Goal: Information Seeking & Learning: Learn about a topic

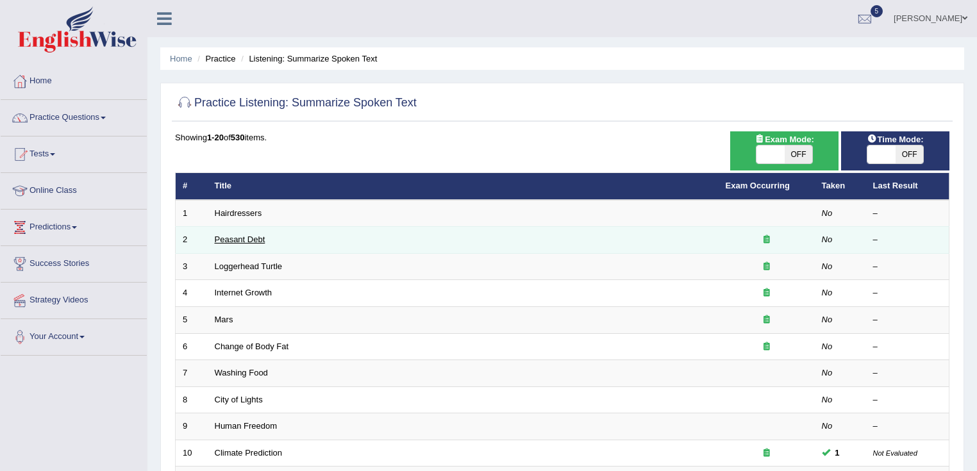
click at [242, 241] on link "Peasant Debt" at bounding box center [240, 240] width 51 height 10
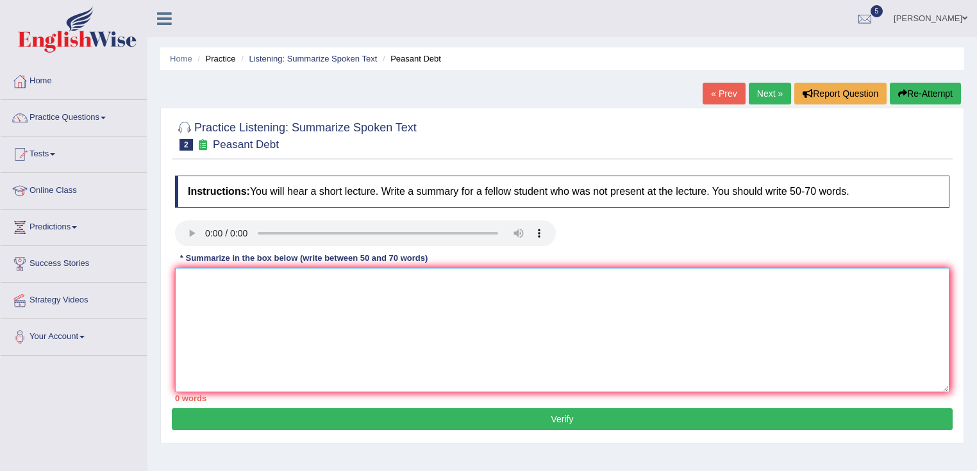
click at [349, 364] on textarea at bounding box center [562, 330] width 774 height 124
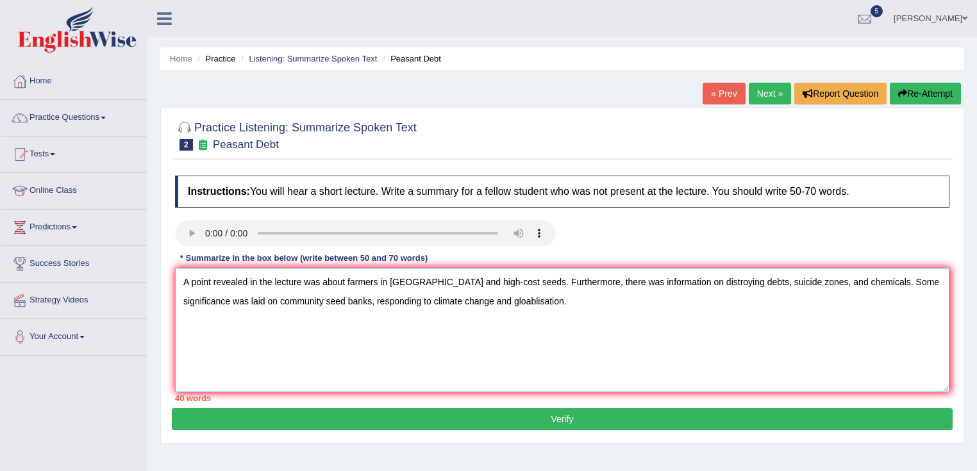
click at [462, 303] on textarea "A point revealed in the lecture was about farmers in India and high-cost seeds.…" at bounding box center [562, 330] width 774 height 124
click at [535, 304] on textarea "A point revealed in the lecture was about farmers in India and high-cost seeds.…" at bounding box center [562, 330] width 774 height 124
drag, startPoint x: 210, startPoint y: 300, endPoint x: 306, endPoint y: 306, distance: 95.7
click at [306, 306] on textarea "A point revealed in the lecture was about farmers in India and high-cost seeds.…" at bounding box center [562, 330] width 774 height 124
click at [543, 301] on textarea "A point revealed in the lecture was about farmers in India and high-cost seeds.…" at bounding box center [562, 330] width 774 height 124
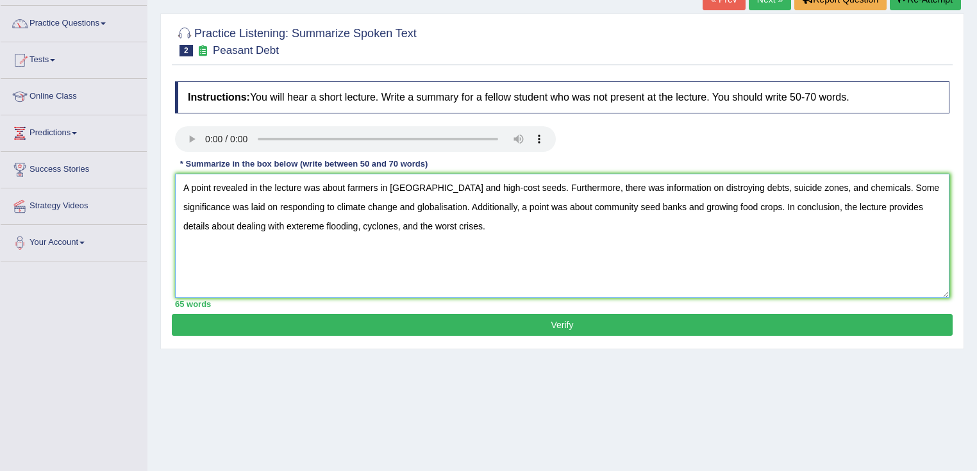
scroll to position [103, 0]
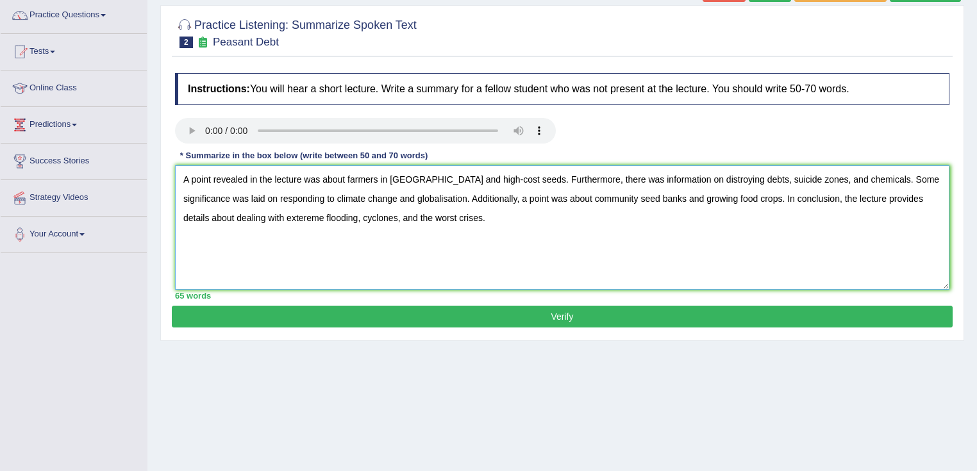
type textarea "A point revealed in the lecture was about farmers in India and high-cost seeds.…"
click at [565, 321] on button "Verify" at bounding box center [562, 317] width 781 height 22
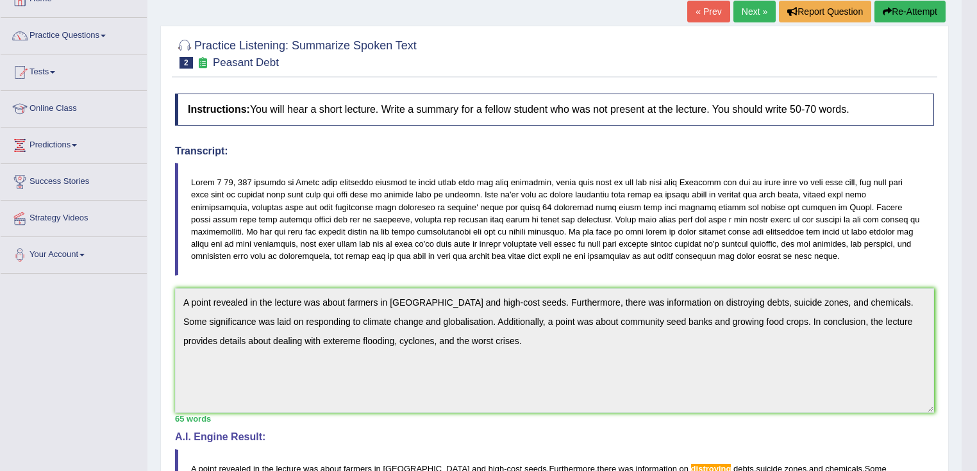
scroll to position [28, 0]
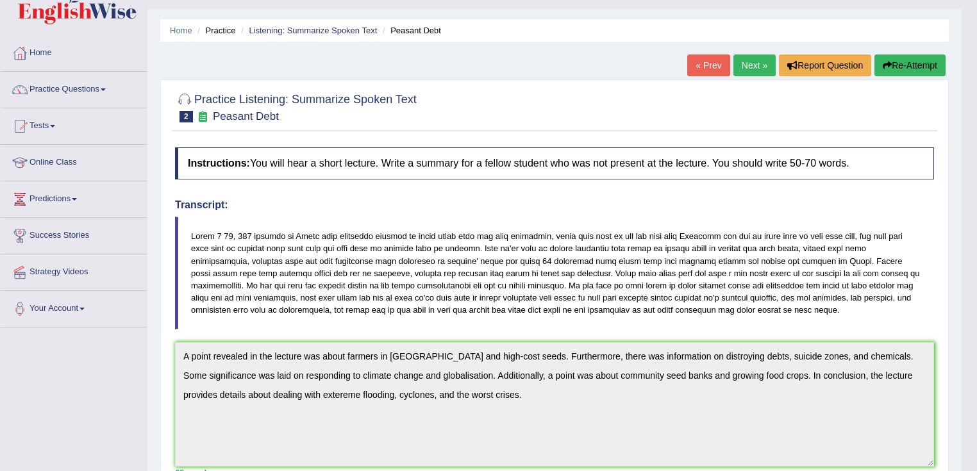
click at [912, 63] on button "Re-Attempt" at bounding box center [909, 65] width 71 height 22
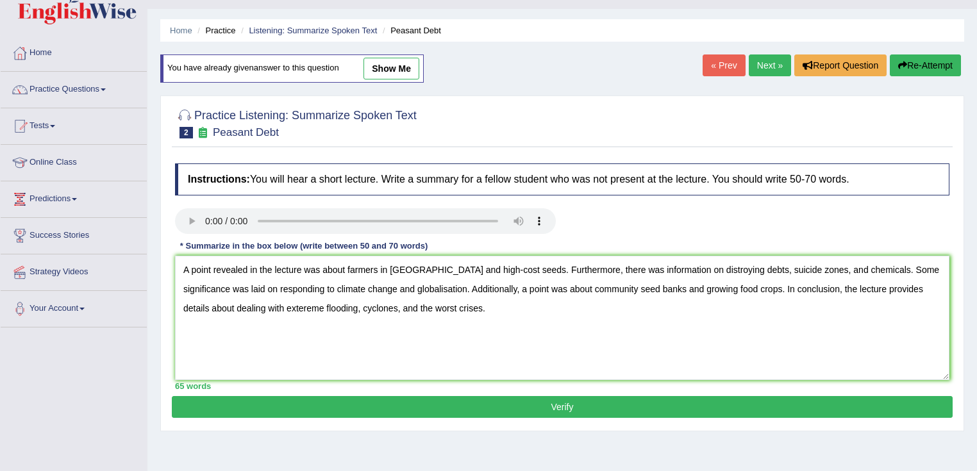
click at [690, 269] on textarea "A point revealed in the lecture was about farmers in [GEOGRAPHIC_DATA] and high…" at bounding box center [562, 318] width 774 height 124
click at [216, 312] on textarea "A point revealed in the lecture was about farmers in India and high-cost seeds.…" at bounding box center [562, 318] width 774 height 124
type textarea "A point revealed in the lecture was about farmers in India and high-cost seeds.…"
click at [377, 408] on button "Verify" at bounding box center [562, 407] width 781 height 22
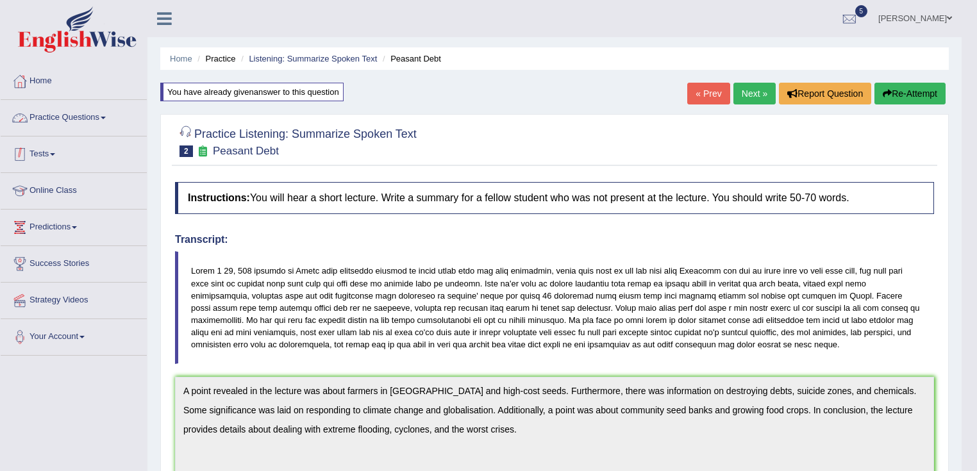
click at [127, 110] on link "Practice Questions" at bounding box center [74, 116] width 146 height 32
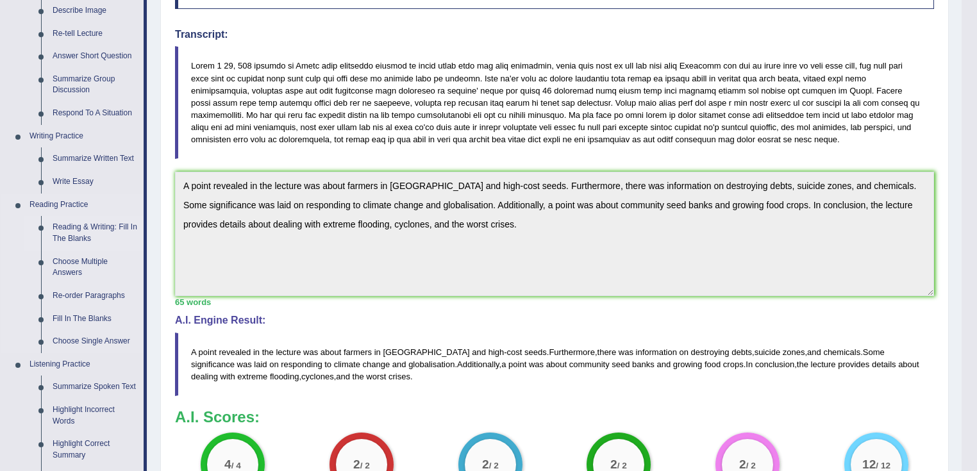
scroll to position [410, 0]
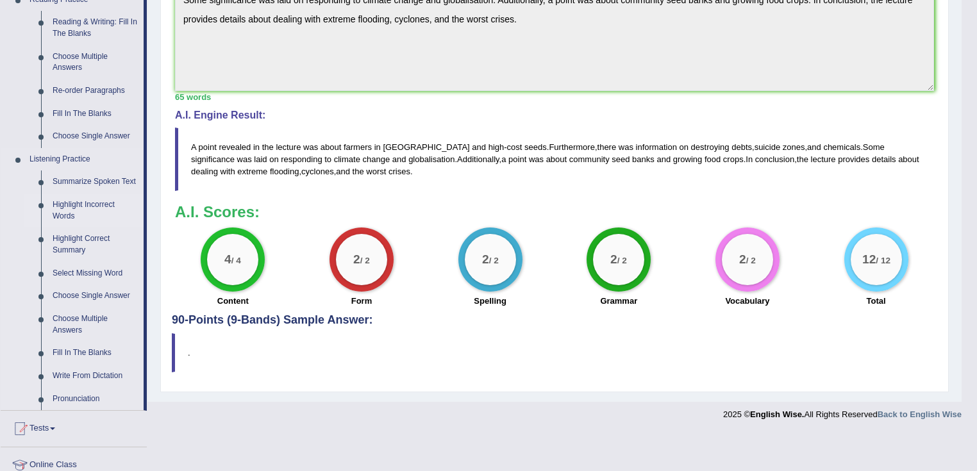
click at [97, 201] on link "Highlight Incorrect Words" at bounding box center [95, 211] width 97 height 34
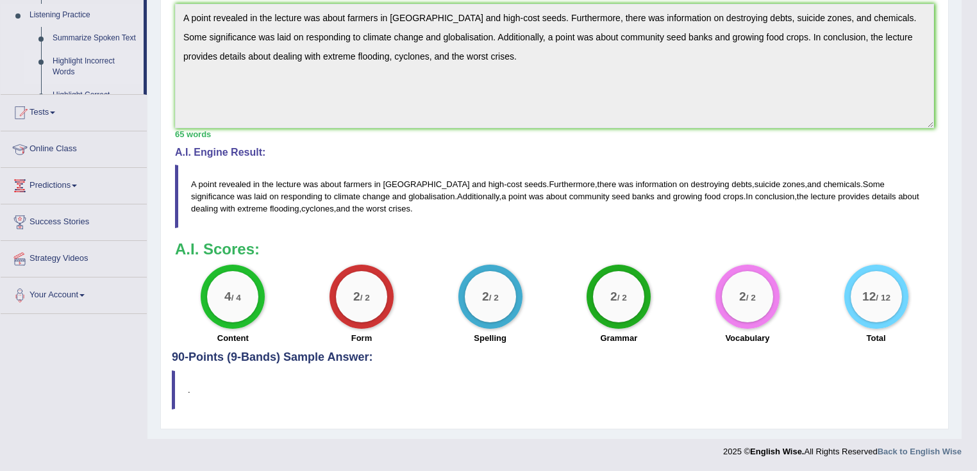
scroll to position [371, 0]
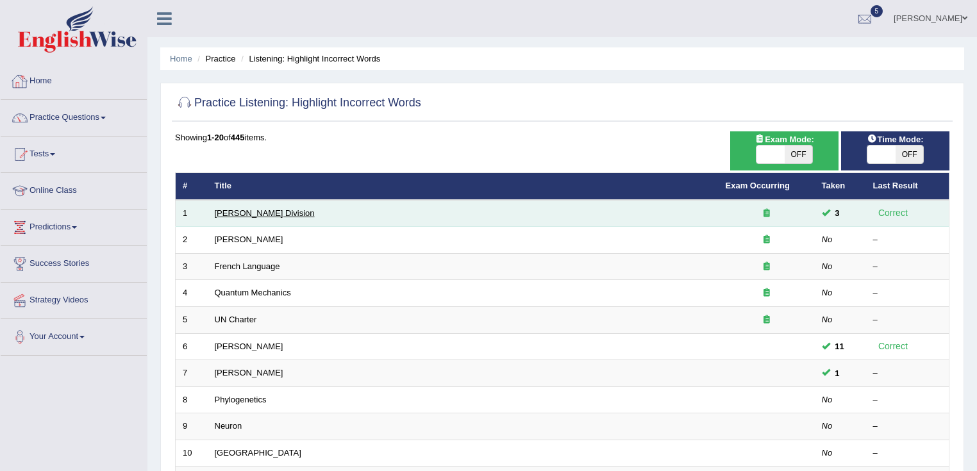
click at [240, 208] on link "[PERSON_NAME] Division" at bounding box center [265, 213] width 100 height 10
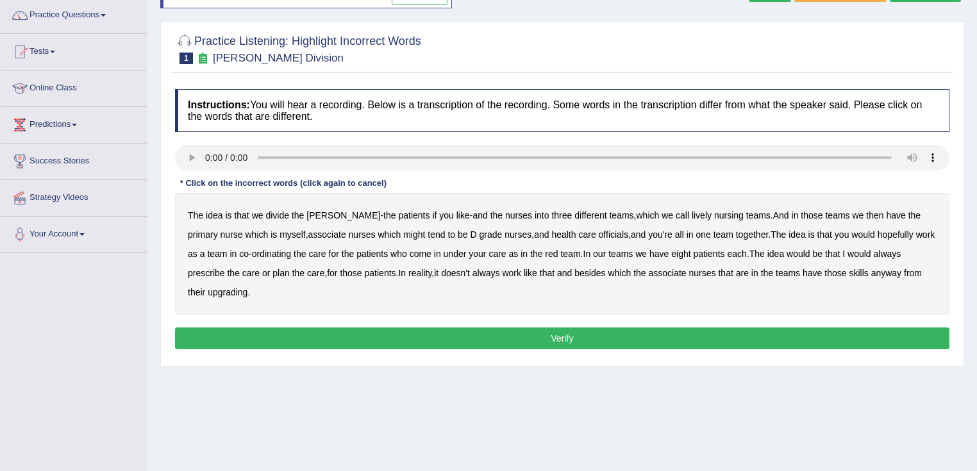
click at [692, 212] on b "lively" at bounding box center [702, 215] width 20 height 10
click at [403, 236] on b "might" at bounding box center [414, 234] width 22 height 10
click at [599, 233] on b "officials" at bounding box center [613, 234] width 29 height 10
click at [874, 251] on b "always" at bounding box center [888, 254] width 28 height 10
click at [215, 295] on b "upgrading" at bounding box center [228, 292] width 40 height 10
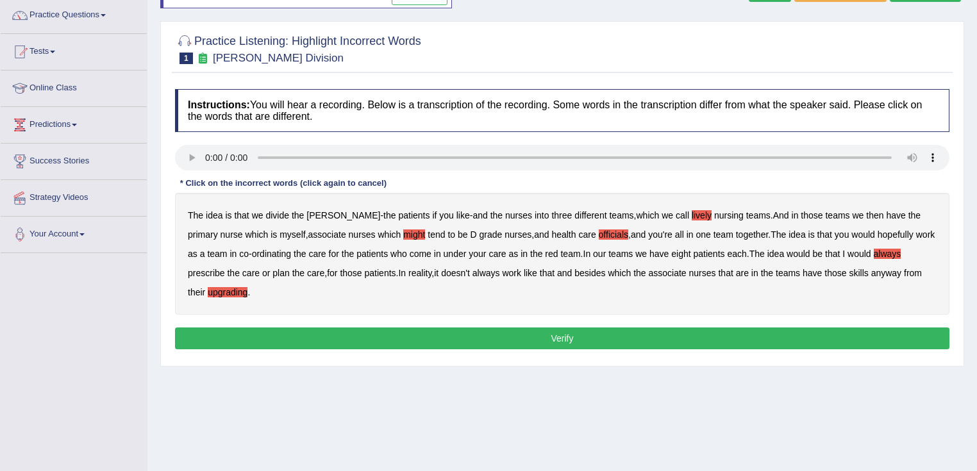
click at [646, 342] on button "Verify" at bounding box center [562, 339] width 774 height 22
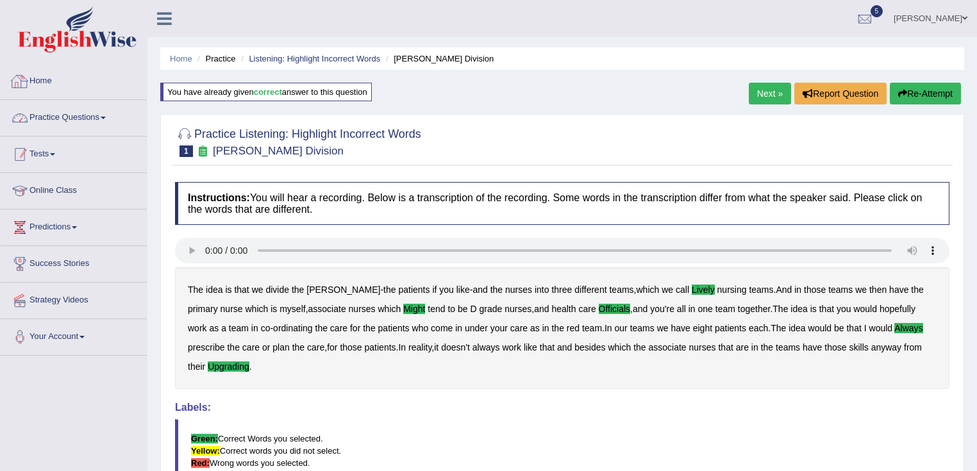
click at [85, 114] on link "Practice Questions" at bounding box center [74, 116] width 146 height 32
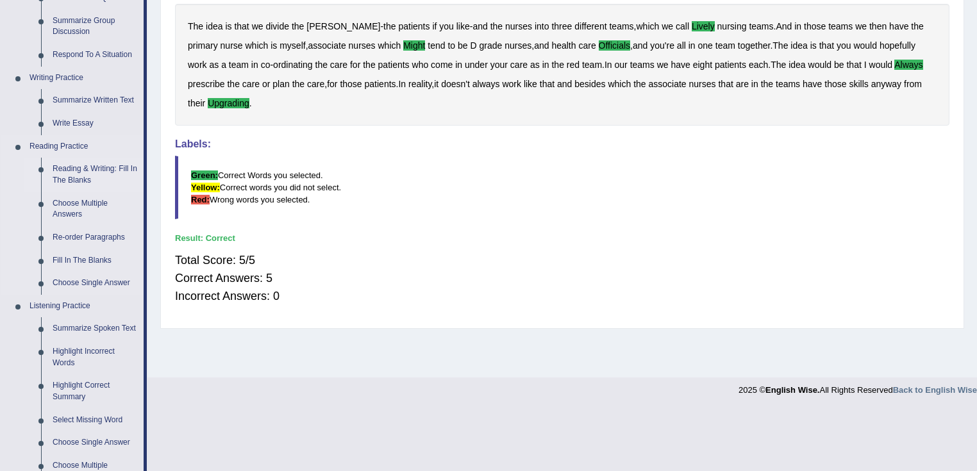
scroll to position [308, 0]
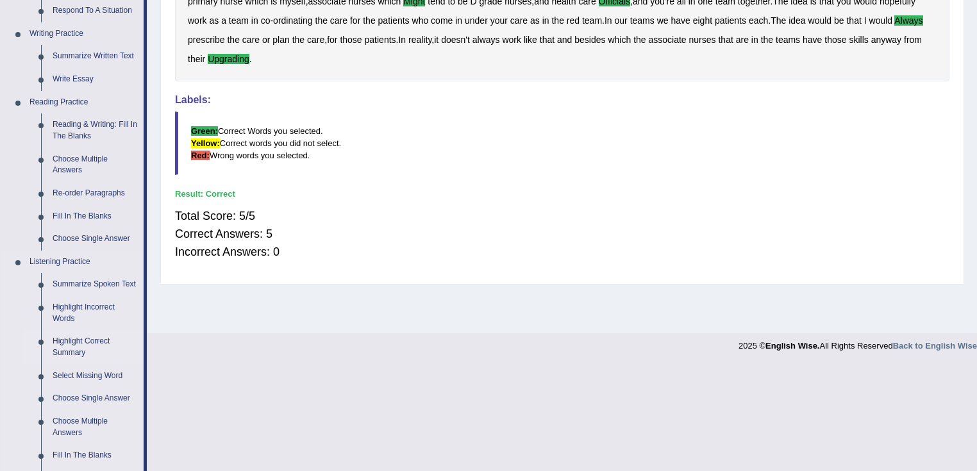
click at [74, 343] on link "Highlight Correct Summary" at bounding box center [95, 347] width 97 height 34
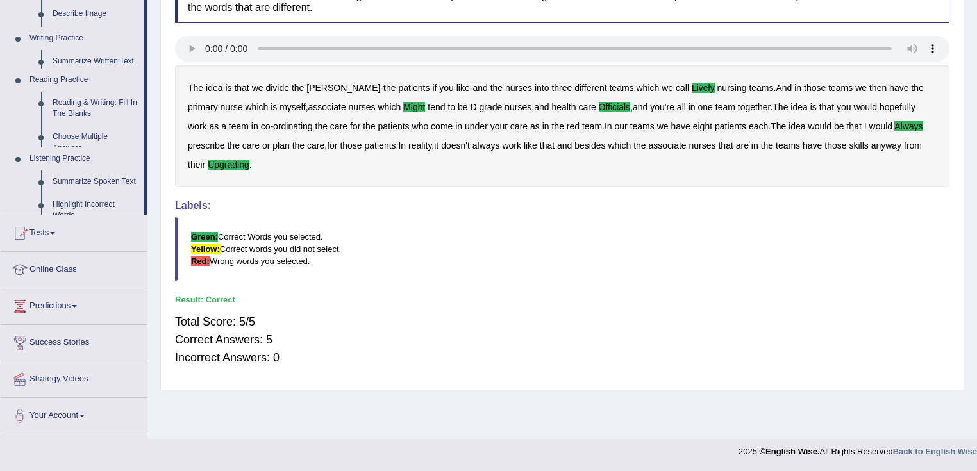
scroll to position [202, 0]
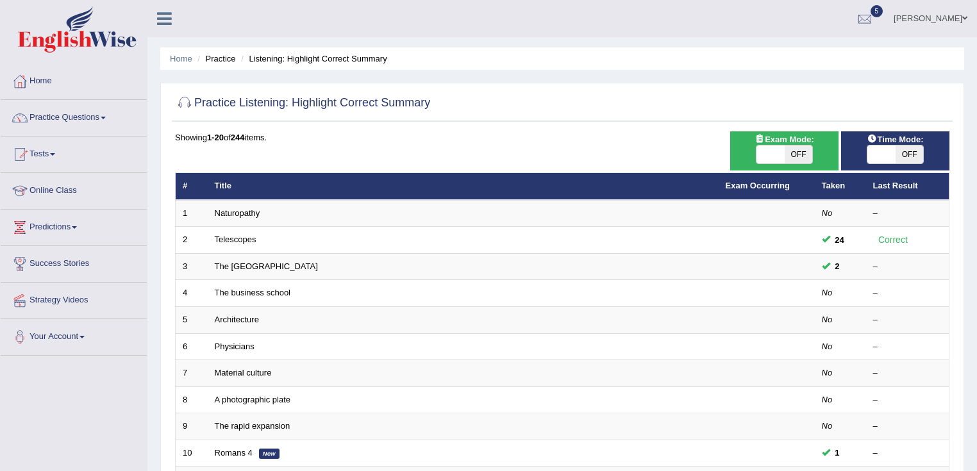
click at [217, 210] on link "Naturopathy" at bounding box center [238, 213] width 46 height 10
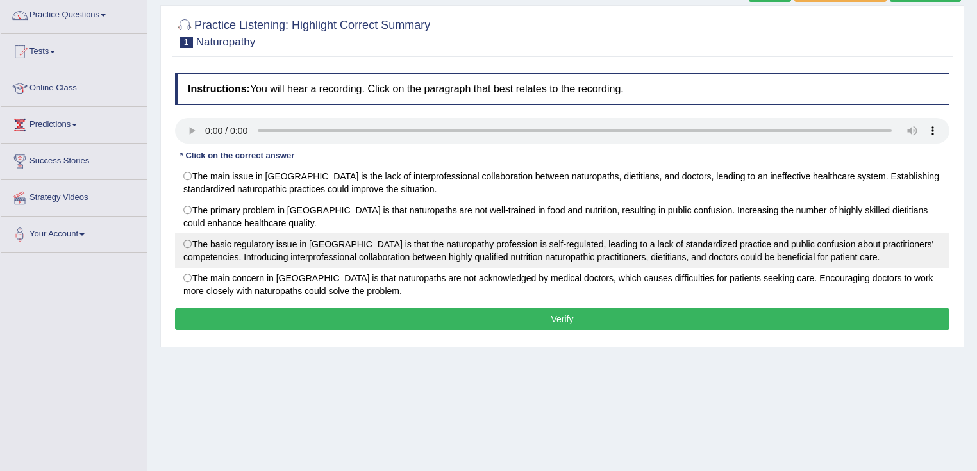
click at [391, 249] on label "The basic regulatory issue in Australia is that the naturopathy profession is s…" at bounding box center [562, 250] width 774 height 35
radio input "true"
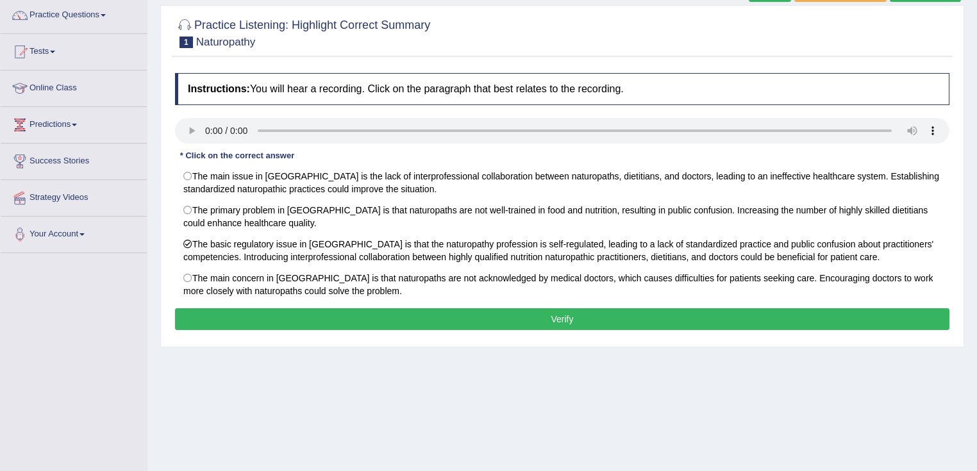
click at [551, 317] on button "Verify" at bounding box center [562, 319] width 774 height 22
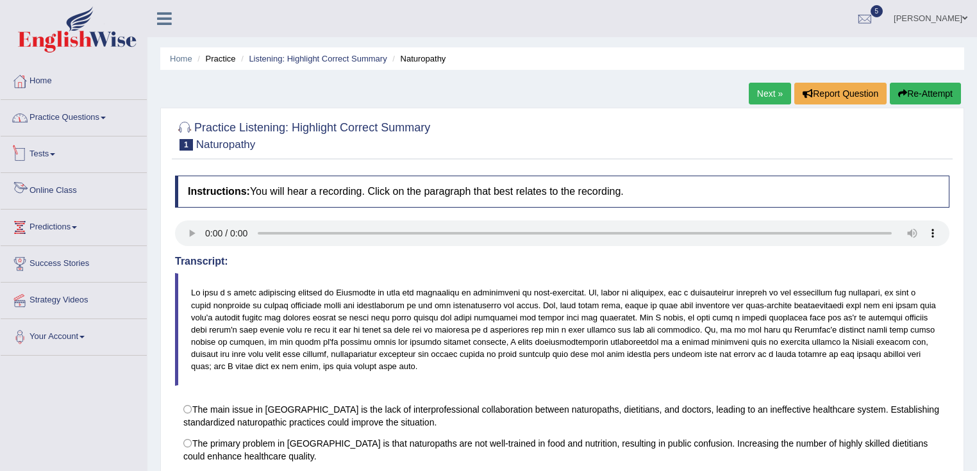
click at [54, 115] on link "Practice Questions" at bounding box center [74, 116] width 146 height 32
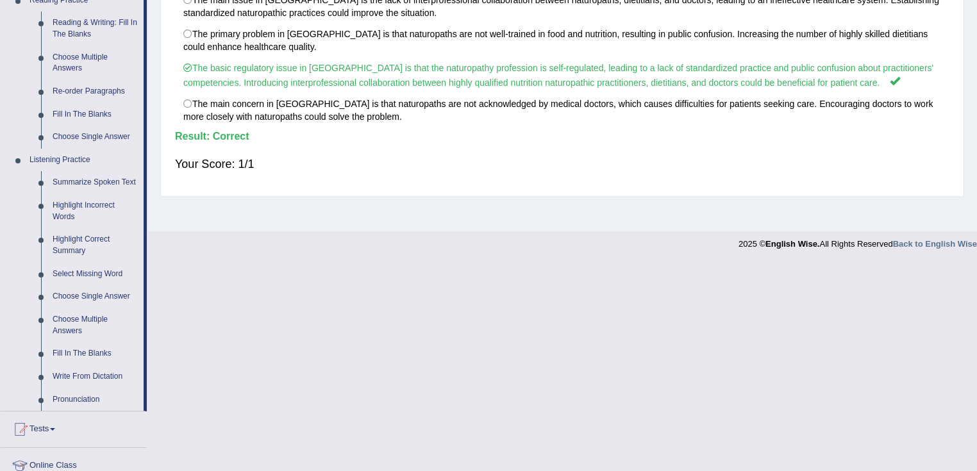
scroll to position [410, 0]
click at [72, 271] on link "Select Missing Word" at bounding box center [95, 273] width 97 height 23
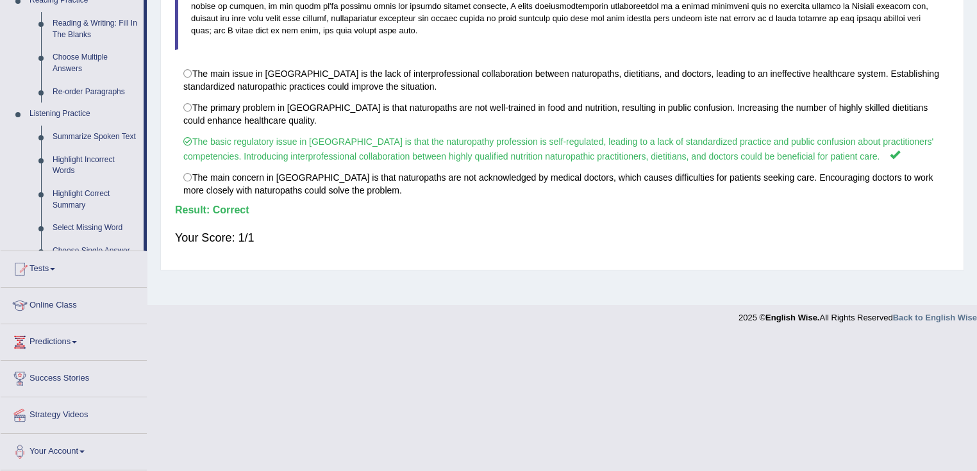
scroll to position [202, 0]
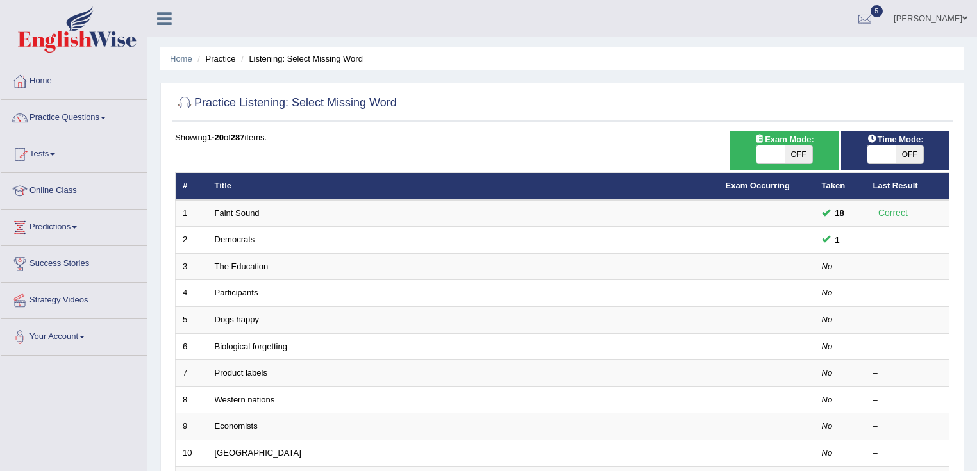
click at [249, 210] on link "Faint Sound" at bounding box center [237, 213] width 45 height 10
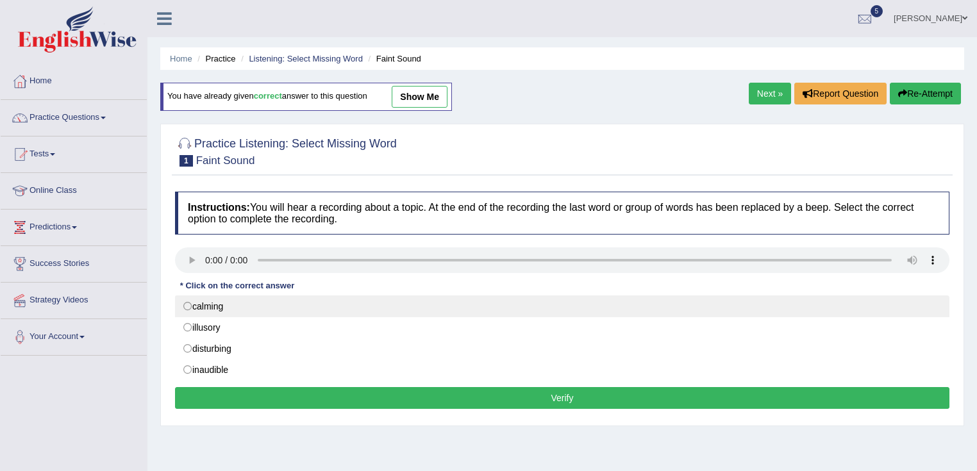
click at [221, 298] on label "calming" at bounding box center [562, 307] width 774 height 22
radio input "true"
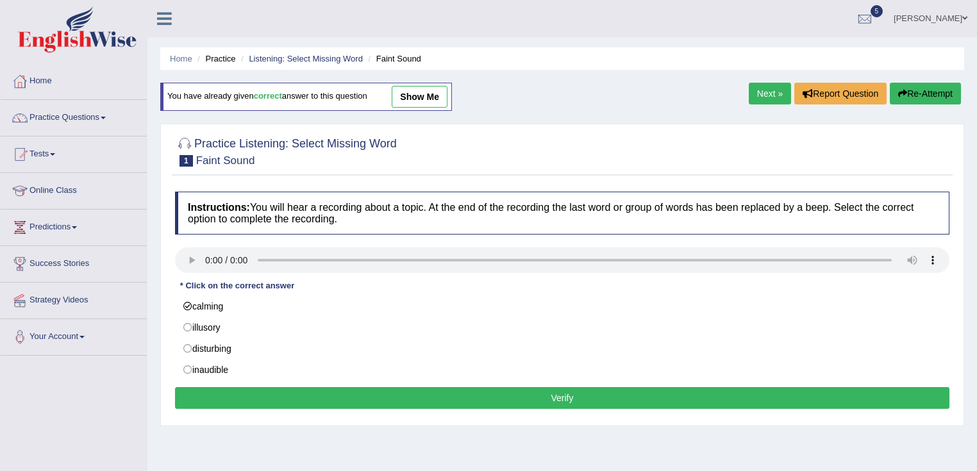
drag, startPoint x: 538, startPoint y: 440, endPoint x: 518, endPoint y: 438, distance: 20.6
click at [538, 446] on div "Home Practice Listening: Select Missing Word Faint Sound You have already given…" at bounding box center [561, 320] width 829 height 641
click at [533, 398] on button "Verify" at bounding box center [562, 398] width 774 height 22
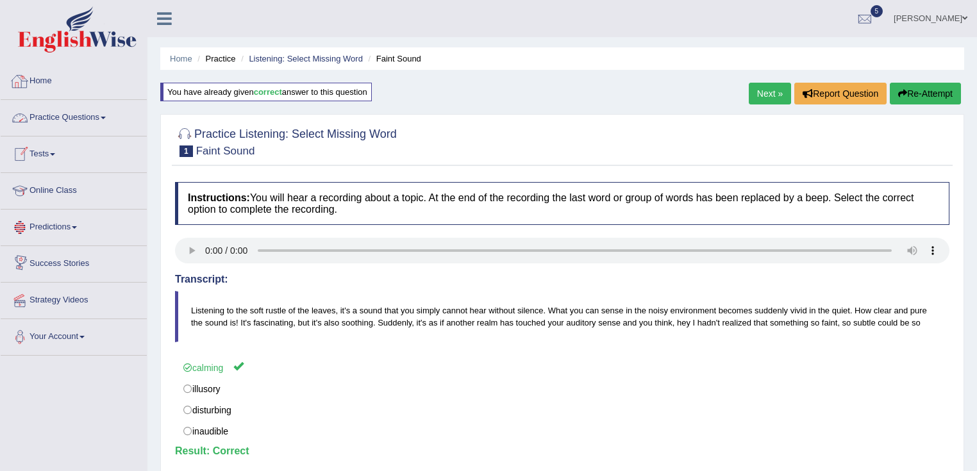
click at [71, 128] on link "Practice Questions" at bounding box center [74, 116] width 146 height 32
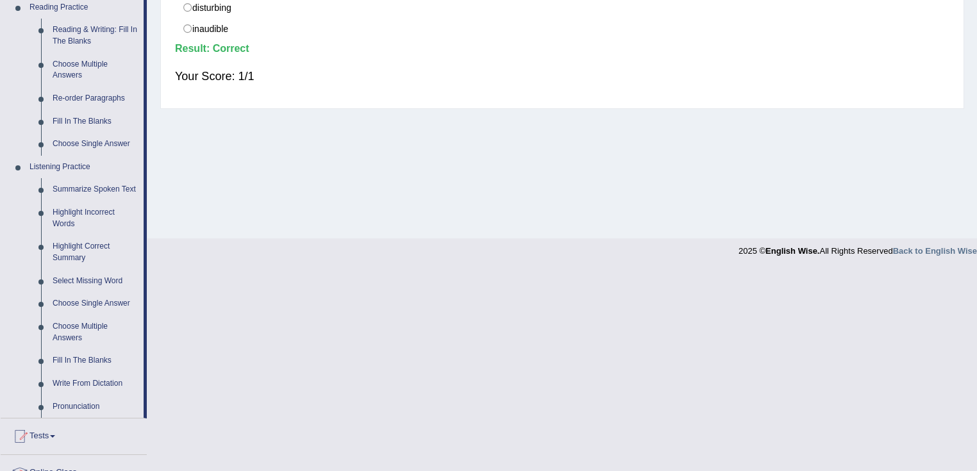
scroll to position [462, 0]
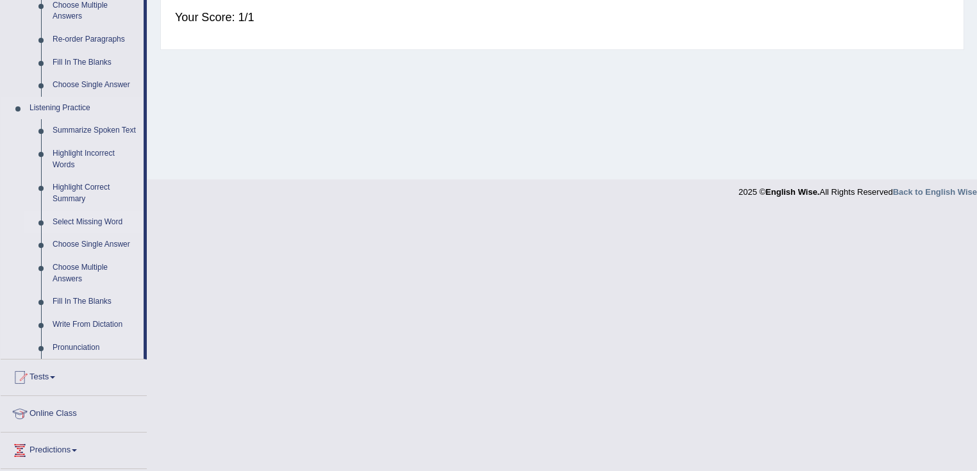
click at [103, 223] on link "Select Missing Word" at bounding box center [95, 222] width 97 height 23
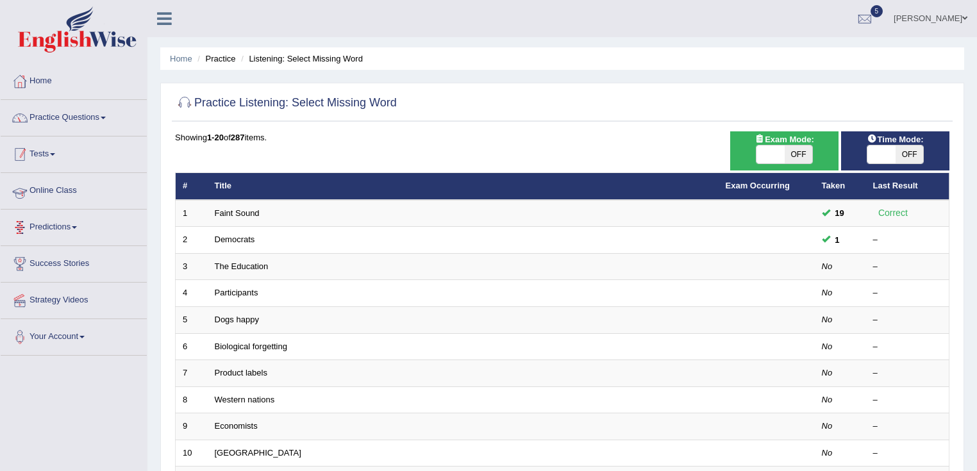
click at [87, 128] on link "Practice Questions" at bounding box center [74, 116] width 146 height 32
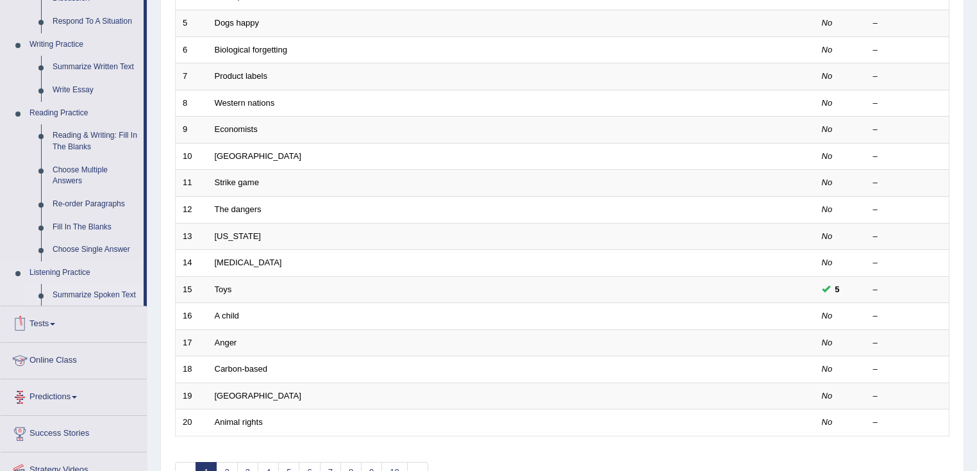
scroll to position [374, 0]
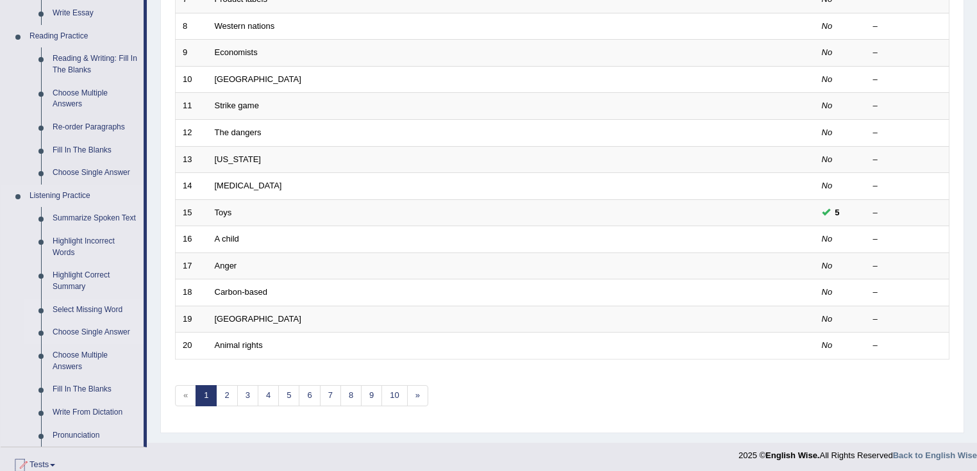
click at [78, 338] on link "Choose Single Answer" at bounding box center [95, 332] width 97 height 23
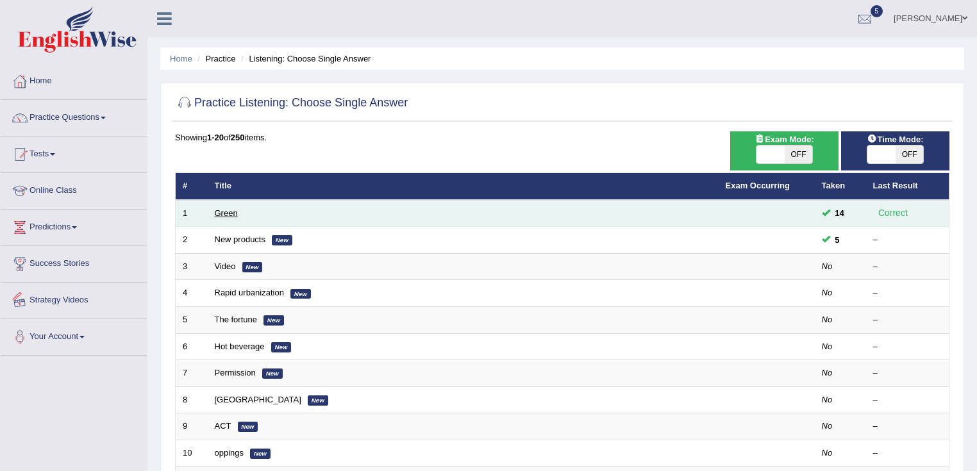
click at [220, 214] on link "Green" at bounding box center [226, 213] width 23 height 10
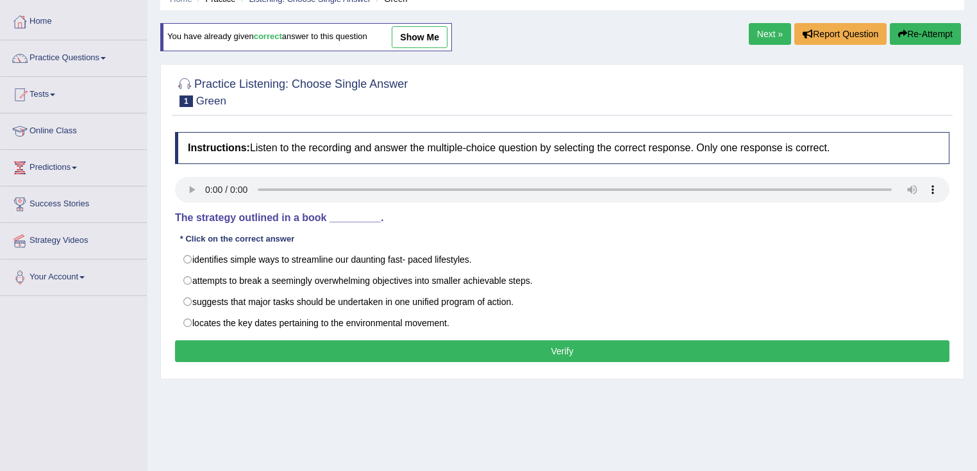
scroll to position [154, 0]
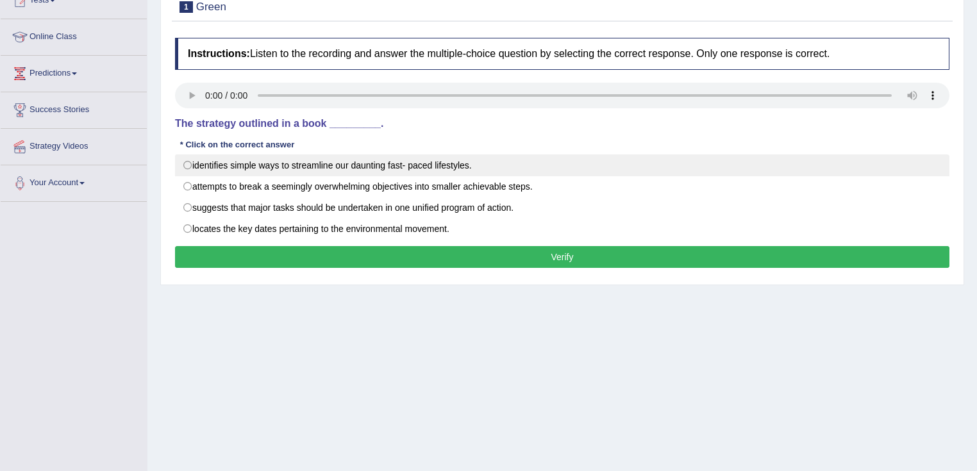
click at [397, 163] on label "identifies simple ways to streamline our daunting fast- paced lifestyles." at bounding box center [562, 165] width 774 height 22
radio input "true"
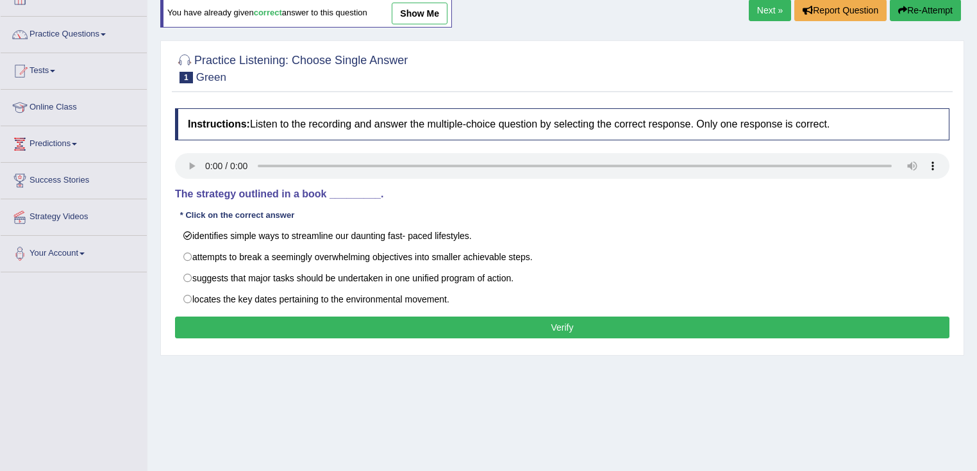
scroll to position [0, 0]
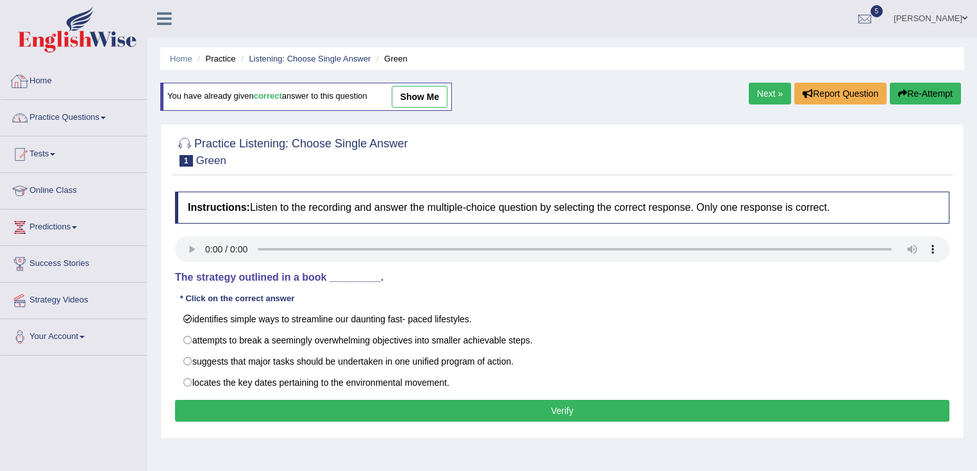
click at [70, 122] on link "Practice Questions" at bounding box center [74, 116] width 146 height 32
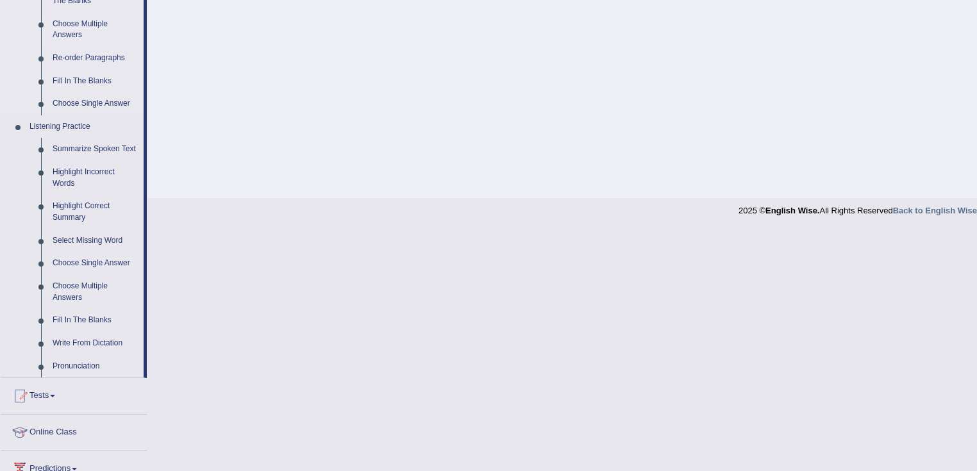
scroll to position [462, 0]
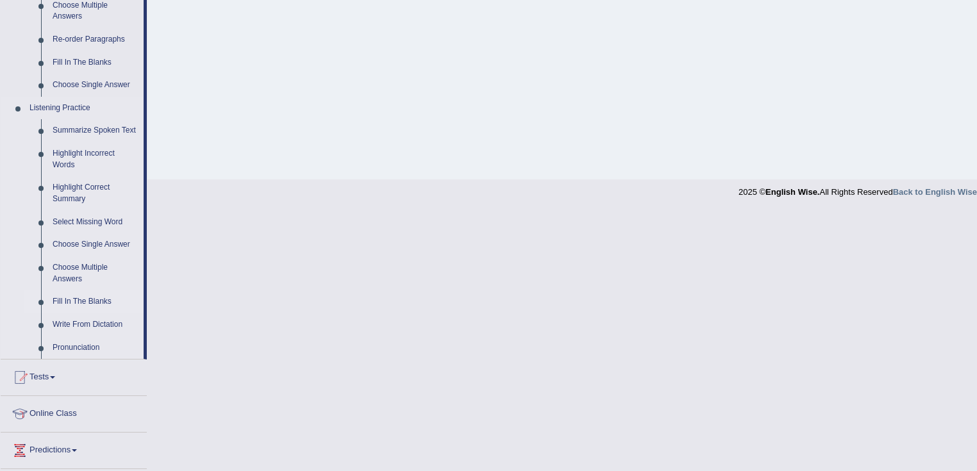
click at [64, 300] on link "Fill In The Blanks" at bounding box center [95, 301] width 97 height 23
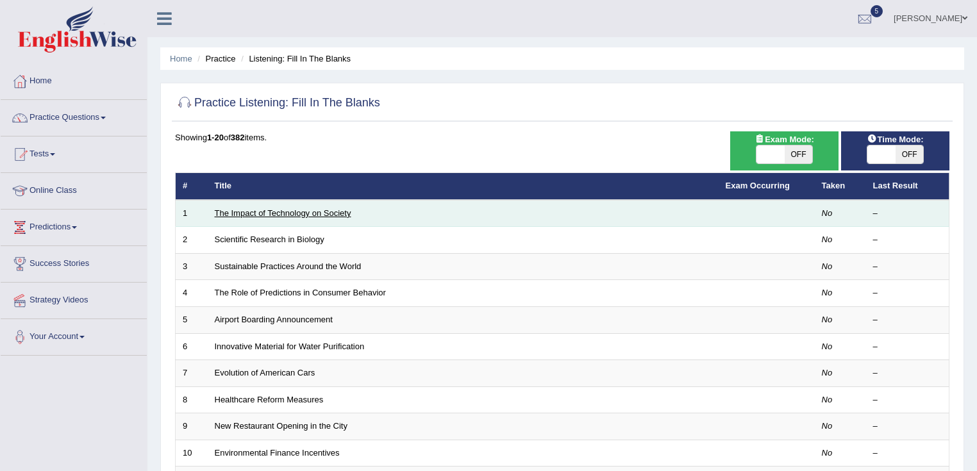
click at [253, 208] on link "The Impact of Technology on Society" at bounding box center [283, 213] width 137 height 10
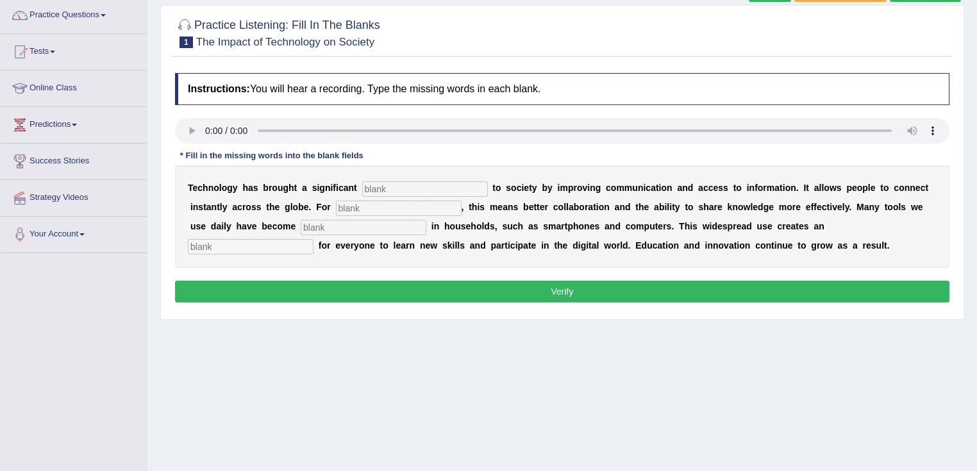
click at [391, 185] on input "text" at bounding box center [425, 188] width 126 height 15
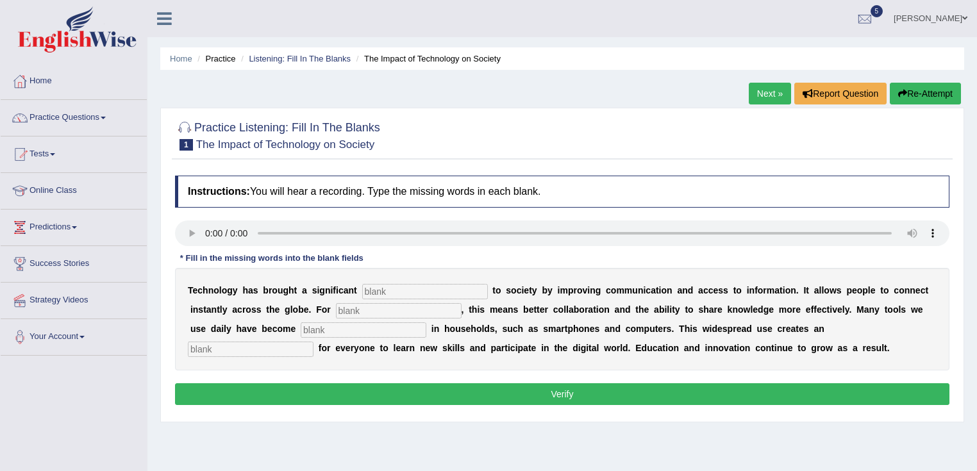
click at [751, 95] on link "Next »" at bounding box center [770, 94] width 42 height 22
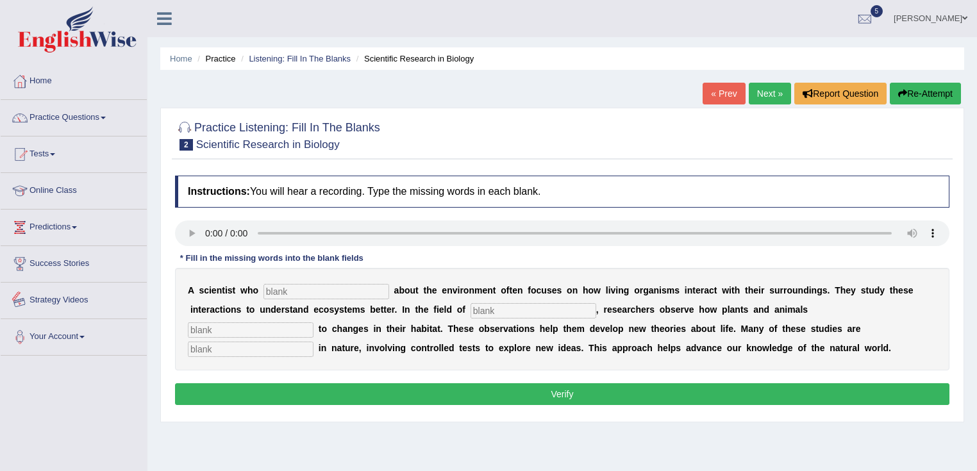
click at [281, 284] on input "text" at bounding box center [326, 291] width 126 height 15
click at [295, 287] on input "text" at bounding box center [326, 291] width 126 height 15
type input "cares"
click at [531, 307] on input "text" at bounding box center [534, 310] width 126 height 15
type input "biology"
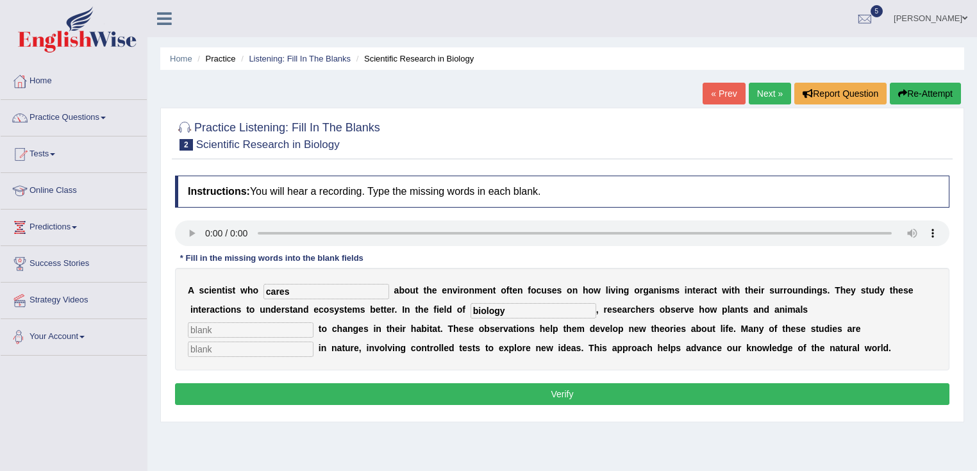
click at [215, 318] on div "A s c i e n t i s t w h o cares a b o u t t h e e n v i r o n m e n t o f t e n…" at bounding box center [562, 319] width 774 height 103
click at [204, 342] on input "text" at bounding box center [251, 349] width 126 height 15
click at [212, 329] on input "text" at bounding box center [251, 329] width 126 height 15
type input "respond"
click at [224, 346] on input "text" at bounding box center [251, 349] width 126 height 15
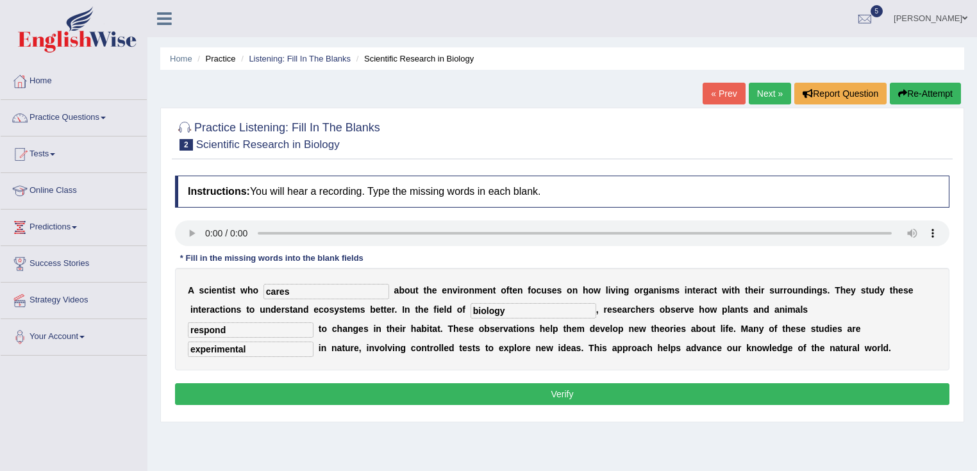
type input "experimental"
click at [596, 393] on button "Verify" at bounding box center [562, 394] width 774 height 22
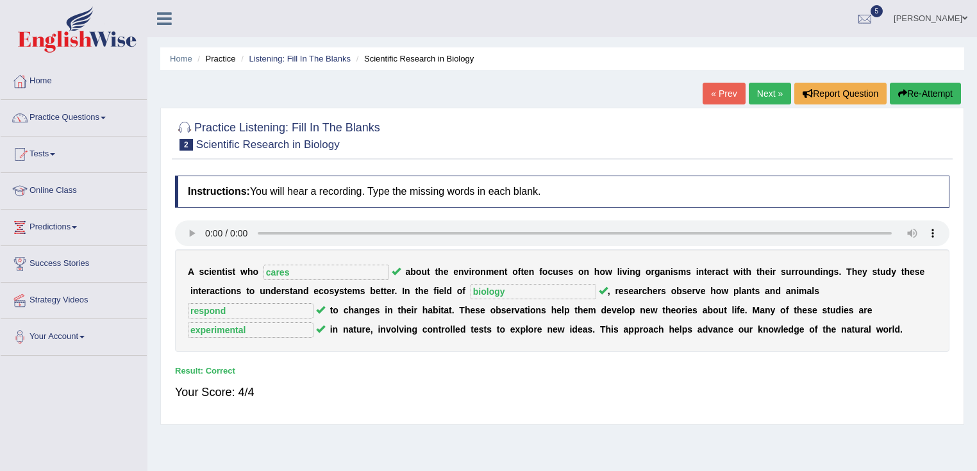
click at [772, 90] on link "Next »" at bounding box center [770, 94] width 42 height 22
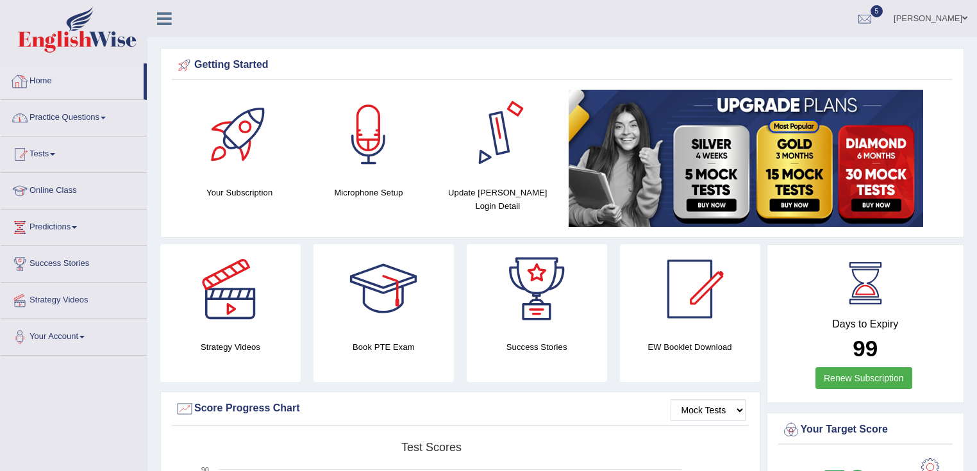
click at [103, 122] on link "Practice Questions" at bounding box center [74, 116] width 146 height 32
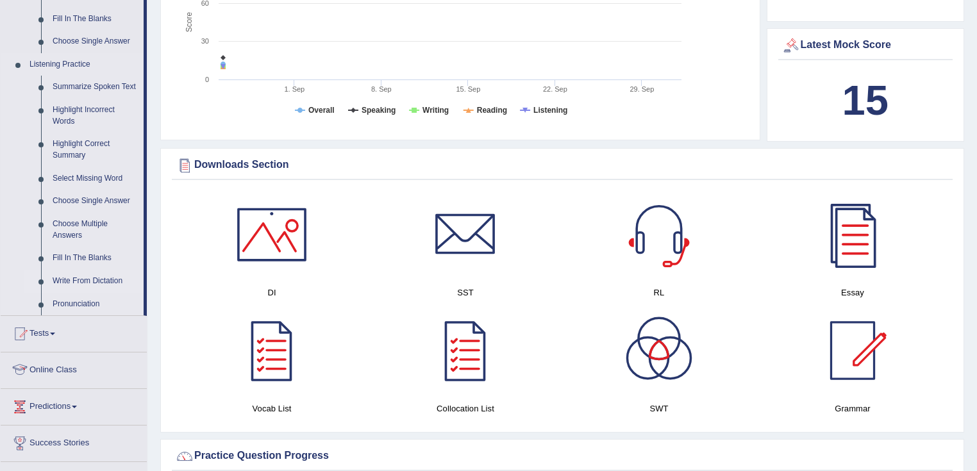
scroll to position [564, 0]
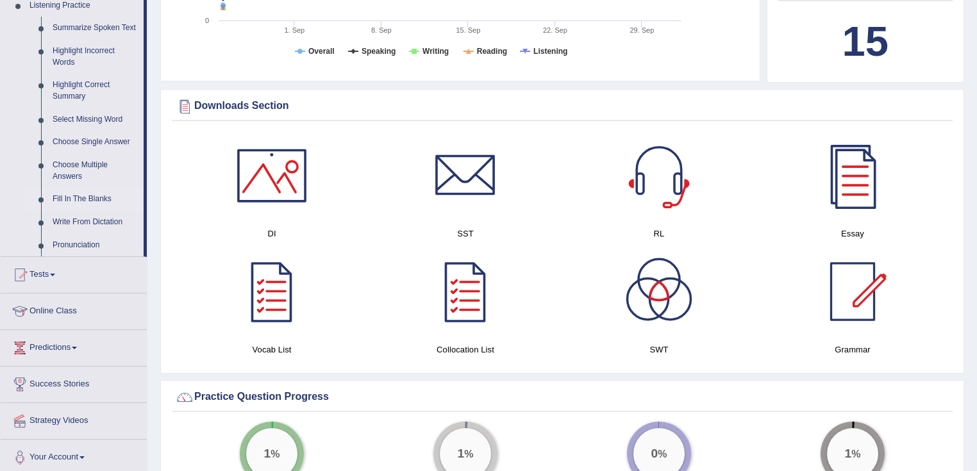
click at [96, 197] on link "Fill In The Blanks" at bounding box center [95, 199] width 97 height 23
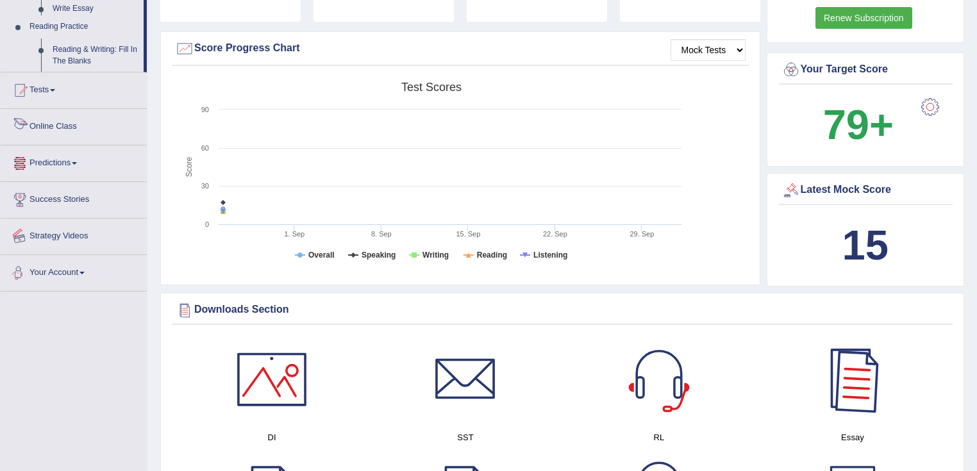
scroll to position [486, 0]
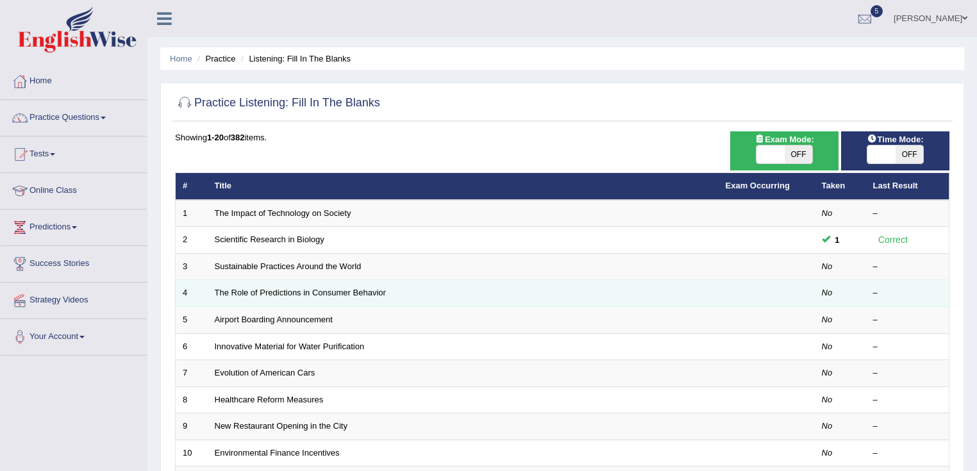
click at [305, 298] on td "The Role of Predictions in Consumer Behavior" at bounding box center [463, 293] width 511 height 27
click at [308, 292] on link "The Role of Predictions in Consumer Behavior" at bounding box center [300, 293] width 171 height 10
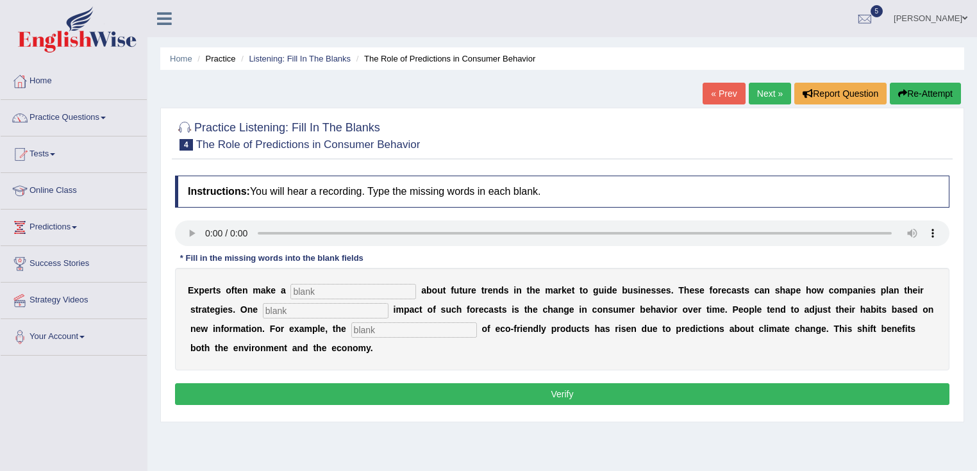
click at [756, 90] on link "Next »" at bounding box center [770, 94] width 42 height 22
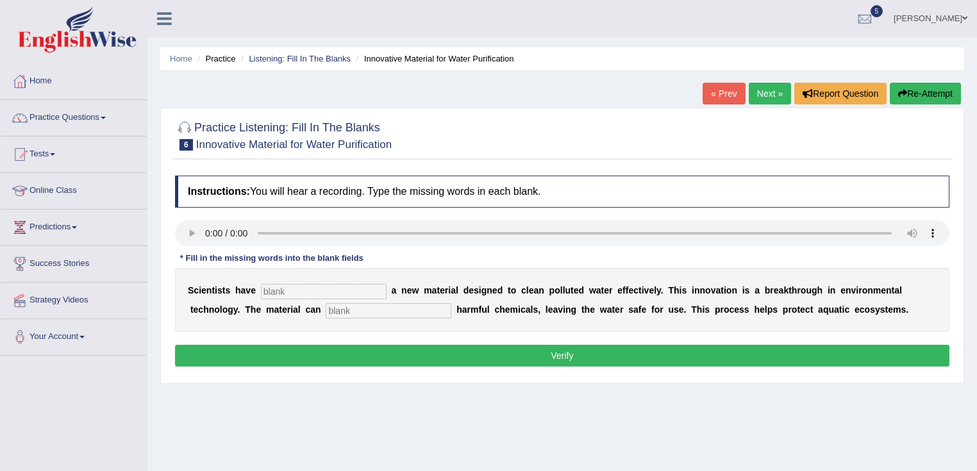
click at [767, 85] on link "Next »" at bounding box center [770, 94] width 42 height 22
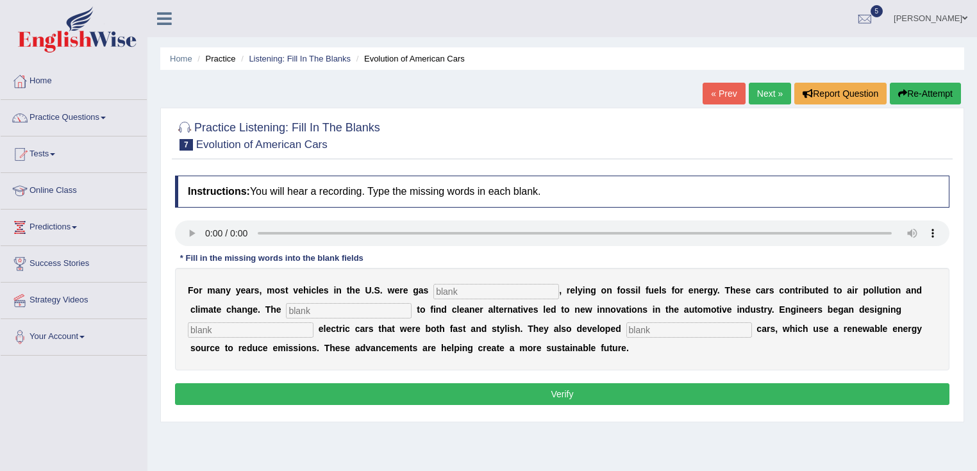
click at [765, 91] on link "Next »" at bounding box center [770, 94] width 42 height 22
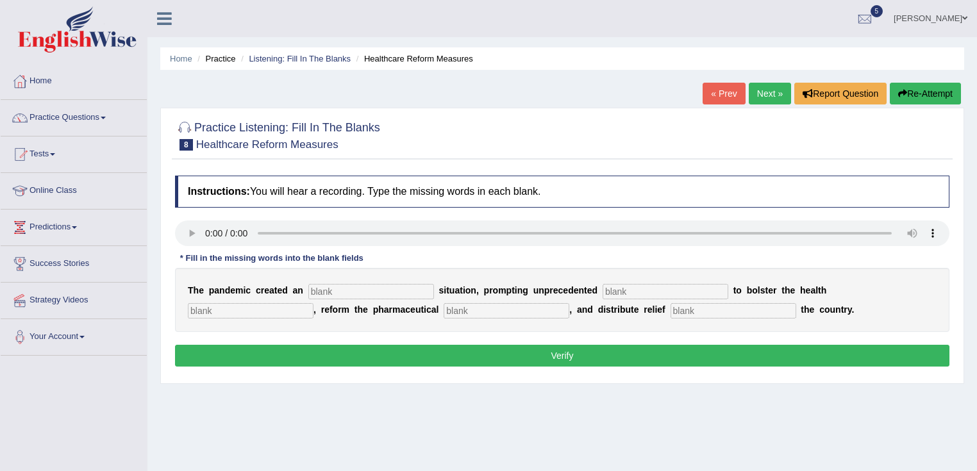
click at [382, 292] on input "text" at bounding box center [371, 291] width 126 height 15
type input "urgent"
click at [624, 285] on input "text" at bounding box center [666, 291] width 126 height 15
click at [362, 290] on input "urgent" at bounding box center [371, 291] width 126 height 15
click at [646, 287] on input "text" at bounding box center [666, 291] width 126 height 15
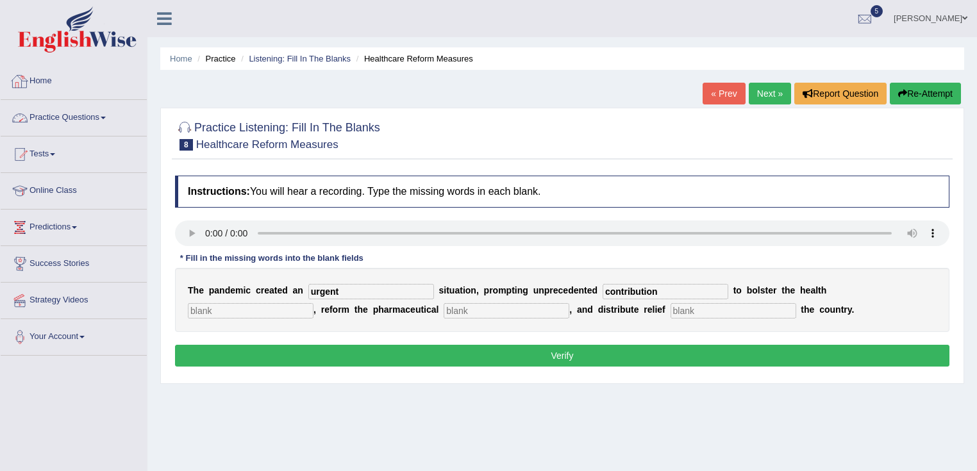
type input "contribution"
click at [79, 108] on link "Practice Questions" at bounding box center [74, 116] width 146 height 32
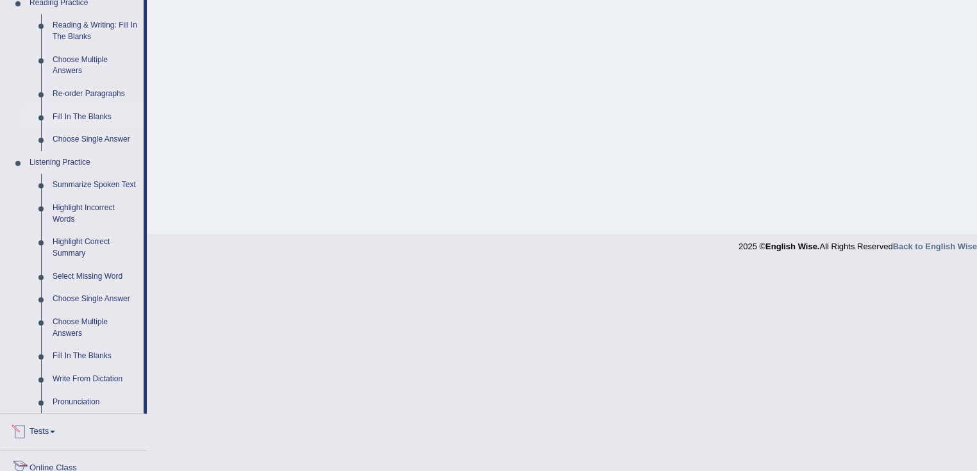
scroll to position [569, 0]
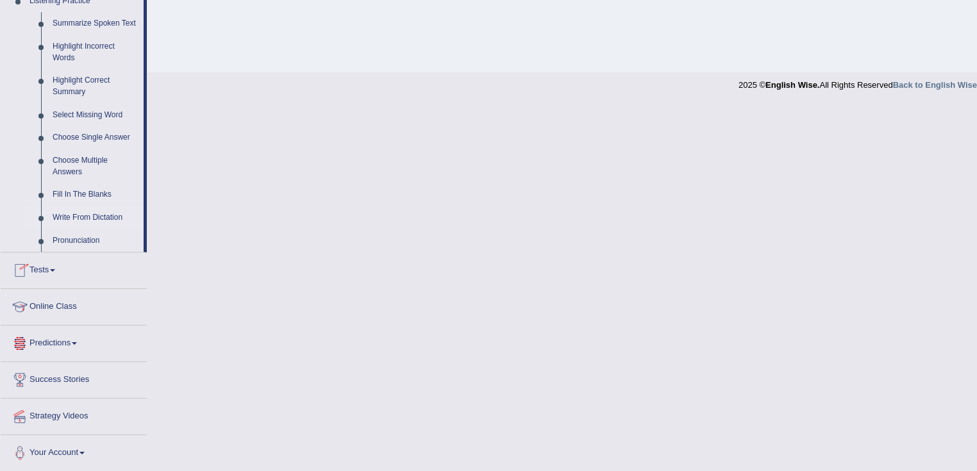
click at [90, 219] on link "Write From Dictation" at bounding box center [95, 217] width 97 height 23
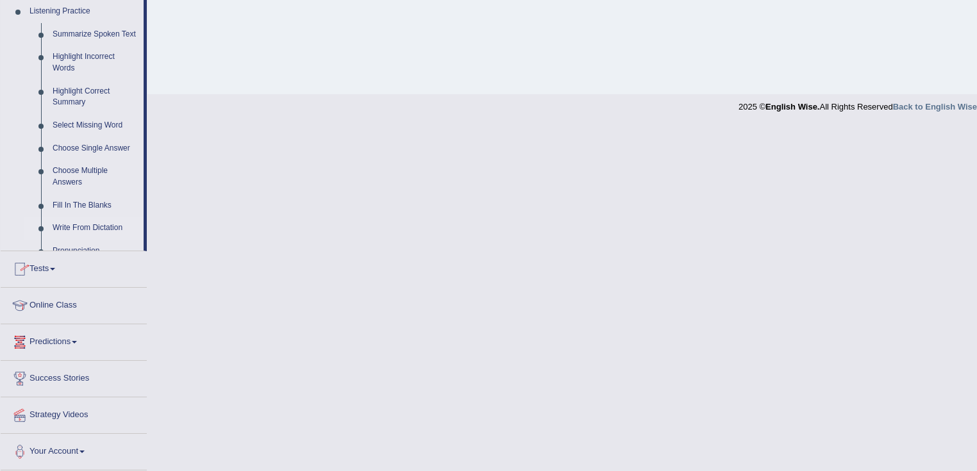
scroll to position [202, 0]
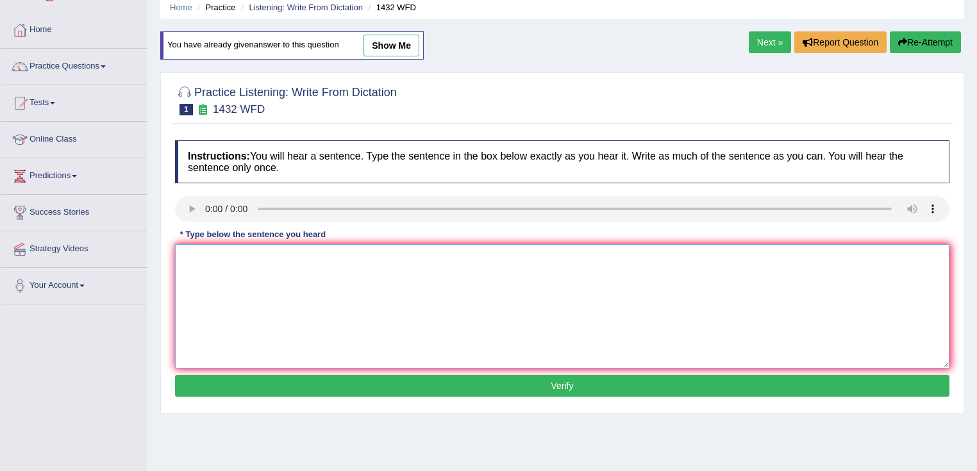
click at [215, 258] on textarea at bounding box center [562, 306] width 774 height 124
type textarea "More physical activity is beneficial for your health."
click at [467, 369] on div "Instructions: You will hear a sentence. Type the sentence in the box below exac…" at bounding box center [562, 270] width 781 height 273
click at [461, 392] on button "Verify" at bounding box center [562, 386] width 774 height 22
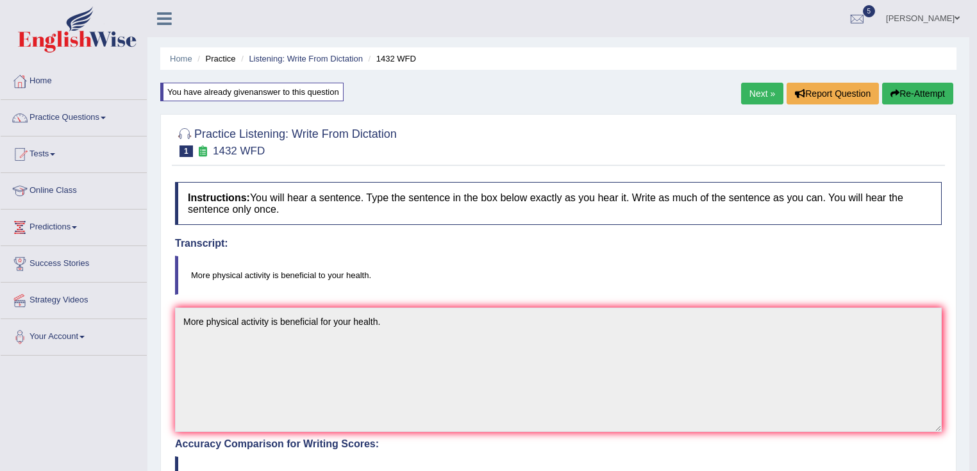
click at [758, 83] on link "Next »" at bounding box center [762, 94] width 42 height 22
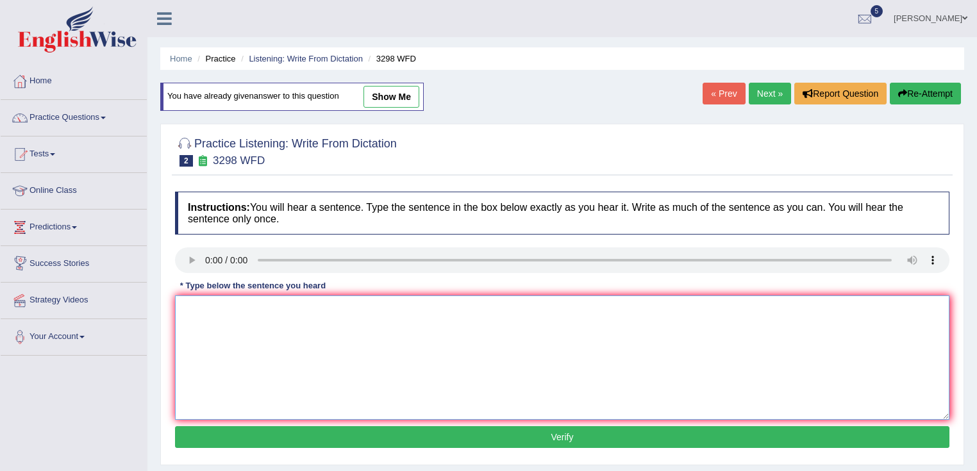
click at [375, 381] on textarea at bounding box center [562, 358] width 774 height 124
click at [333, 308] on textarea "Animal behaviour behaviours appear to contain" at bounding box center [562, 358] width 774 height 124
click at [431, 313] on textarea "Animal behaviour behaviours appear appears to contain" at bounding box center [562, 358] width 774 height 124
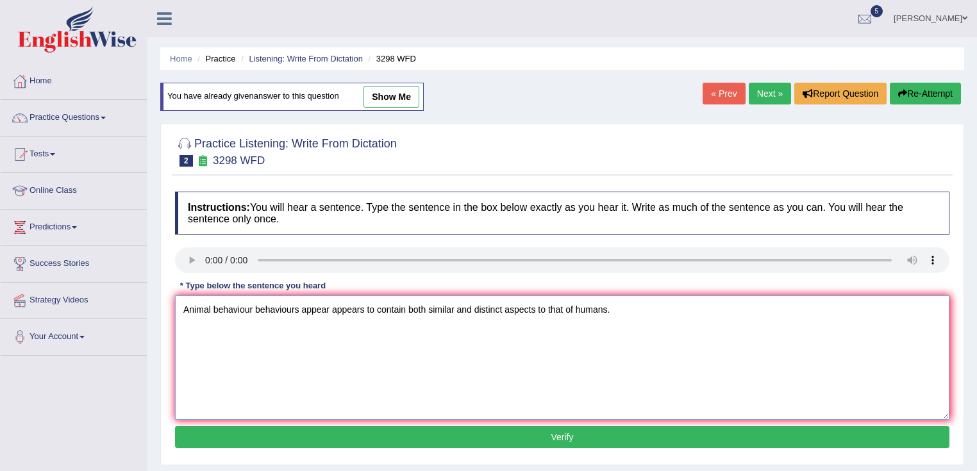
type textarea "Animal behaviour behaviours appear appears to contain both similar and distinct…"
click at [578, 440] on button "Verify" at bounding box center [562, 437] width 774 height 22
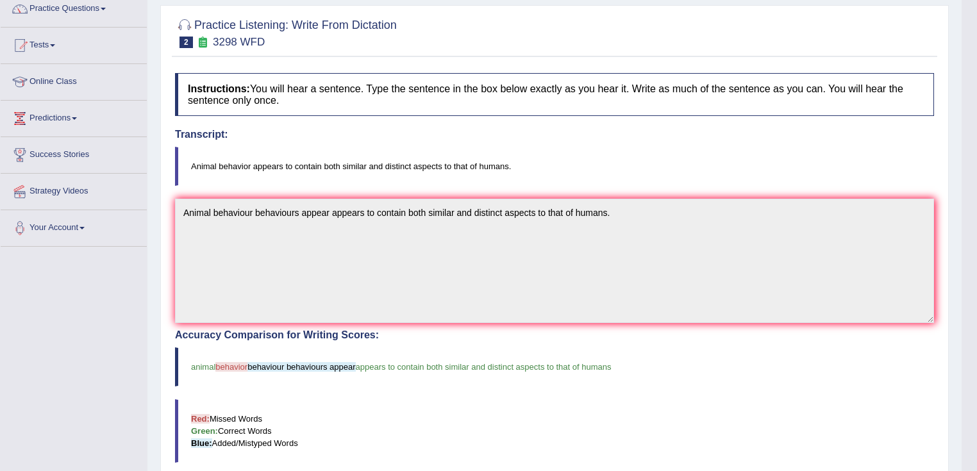
scroll to position [106, 0]
